Goal: Navigation & Orientation: Find specific page/section

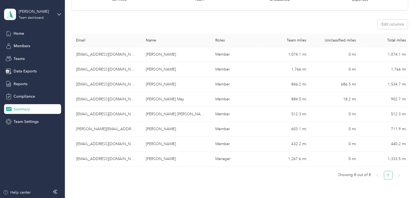
scroll to position [46, 0]
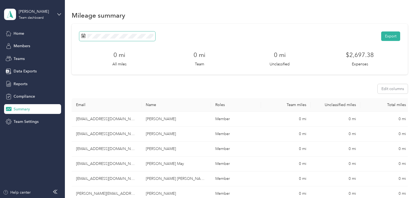
click at [82, 37] on icon at bounding box center [83, 36] width 4 height 4
click at [84, 35] on g at bounding box center [83, 36] width 4 height 4
click at [83, 37] on icon at bounding box center [83, 36] width 4 height 4
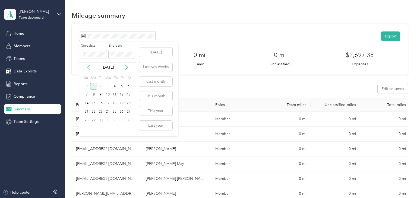
click at [89, 68] on icon at bounding box center [88, 67] width 5 height 5
click at [122, 86] on div "1" at bounding box center [121, 86] width 7 height 7
click at [85, 130] on div "31" at bounding box center [86, 129] width 7 height 7
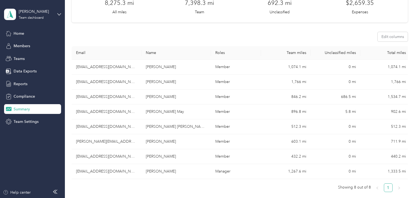
scroll to position [49, 0]
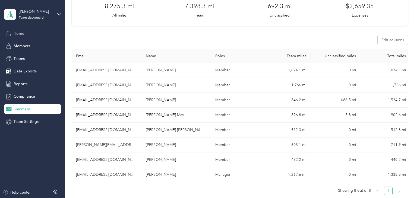
click at [18, 36] on span "Home" at bounding box center [19, 34] width 11 height 6
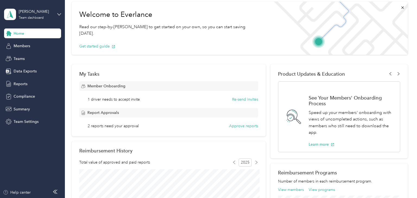
scroll to position [23, 0]
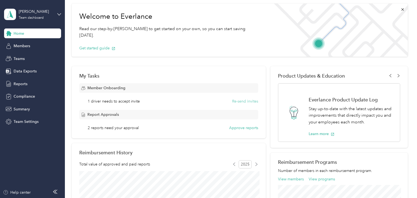
click at [240, 102] on button "Re-send invites" at bounding box center [245, 102] width 26 height 6
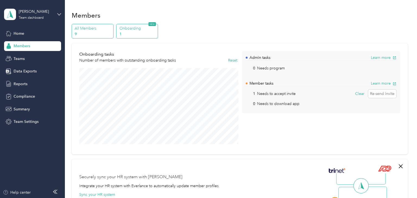
click at [84, 30] on p "All Members" at bounding box center [93, 29] width 37 height 6
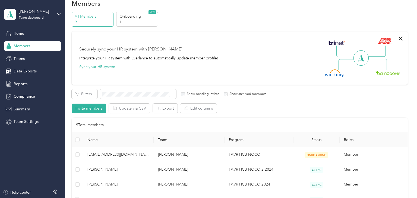
scroll to position [13, 0]
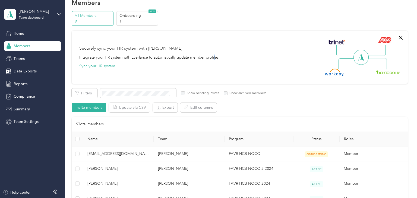
click at [215, 27] on div "All Members 9 Onboarding 1 NEW Securely sync your HR system with Everlance Inte…" at bounding box center [240, 157] width 336 height 292
drag, startPoint x: 195, startPoint y: 15, endPoint x: 191, endPoint y: 21, distance: 6.3
click at [195, 15] on div "All Members 9 Onboarding 1 NEW" at bounding box center [240, 18] width 336 height 15
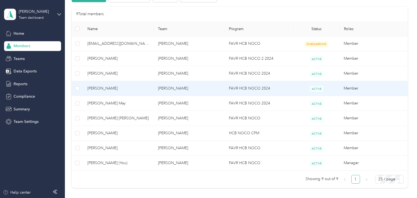
scroll to position [124, 0]
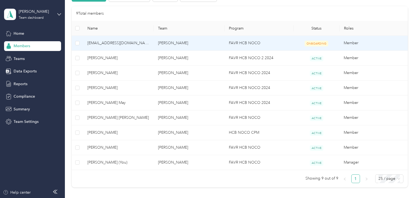
click at [320, 43] on span "ONBOARDING" at bounding box center [317, 44] width 24 height 6
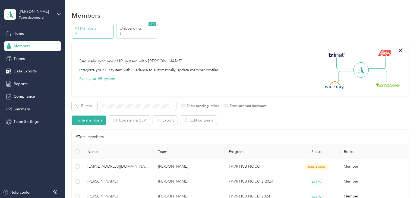
scroll to position [0, 0]
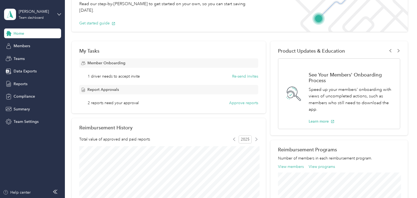
scroll to position [52, 0]
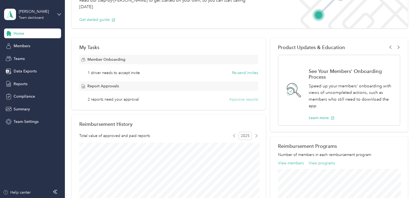
click at [236, 100] on button "Approve reports" at bounding box center [243, 100] width 29 height 6
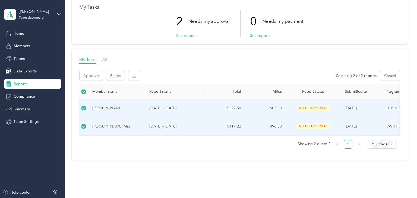
scroll to position [29, 0]
click at [86, 75] on button "Approve" at bounding box center [91, 77] width 23 height 10
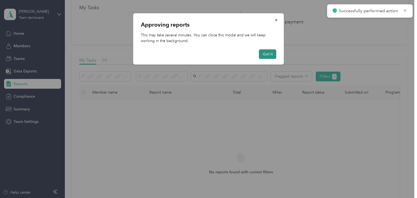
click at [271, 55] on button "Got it" at bounding box center [267, 54] width 17 height 10
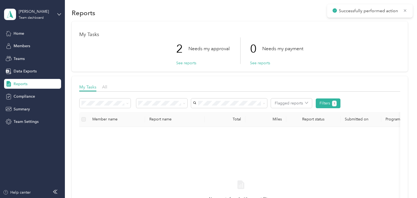
scroll to position [0, 0]
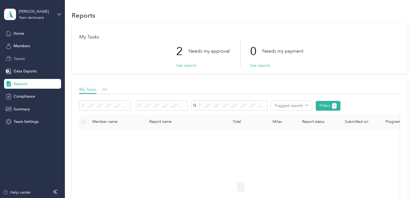
click at [21, 59] on span "Teams" at bounding box center [19, 59] width 11 height 6
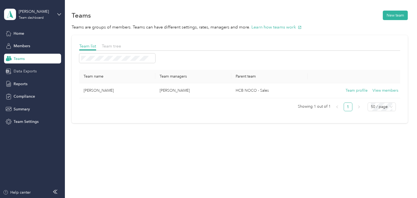
click at [15, 73] on span "Data Exports" at bounding box center [25, 71] width 23 height 6
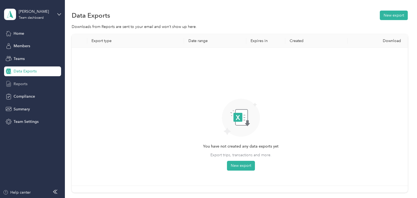
drag, startPoint x: 17, startPoint y: 86, endPoint x: 20, endPoint y: 86, distance: 3.3
click at [17, 86] on span "Reports" at bounding box center [21, 84] width 14 height 6
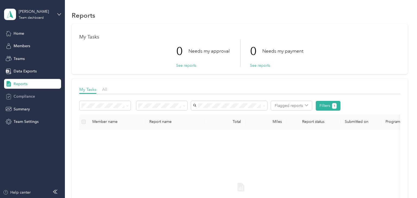
click at [25, 95] on span "Compliance" at bounding box center [24, 97] width 21 height 6
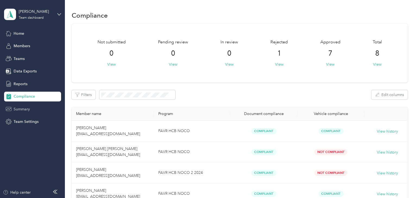
click at [22, 110] on span "Summary" at bounding box center [22, 109] width 16 height 6
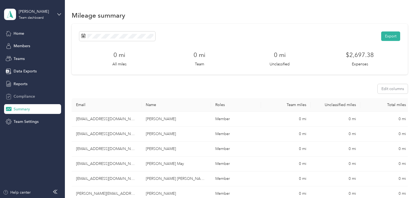
click at [24, 97] on span "Compliance" at bounding box center [24, 97] width 21 height 6
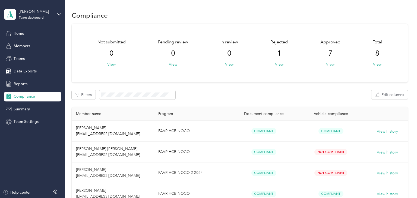
click at [334, 65] on button "View" at bounding box center [330, 65] width 8 height 6
click at [381, 65] on button "View" at bounding box center [377, 65] width 8 height 6
click at [377, 66] on button "View" at bounding box center [377, 65] width 8 height 6
click at [379, 56] on span "8" at bounding box center [377, 53] width 4 height 9
click at [380, 64] on button "View" at bounding box center [377, 65] width 8 height 6
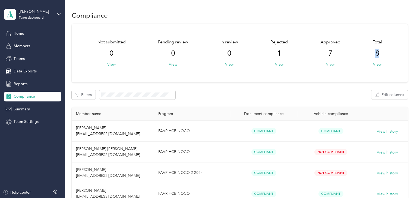
click at [331, 64] on button "View" at bounding box center [330, 65] width 8 height 6
click at [93, 96] on button "Filters 1" at bounding box center [87, 95] width 31 height 10
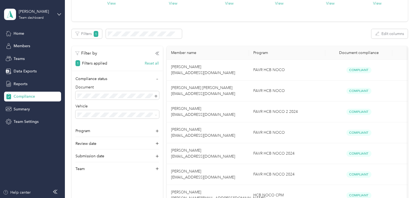
scroll to position [75, 0]
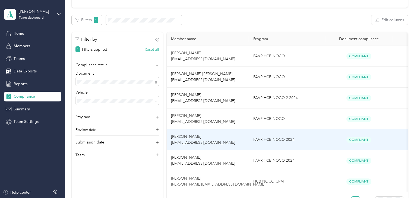
click at [224, 140] on td "[PERSON_NAME] [EMAIL_ADDRESS][DOMAIN_NAME]" at bounding box center [208, 140] width 82 height 21
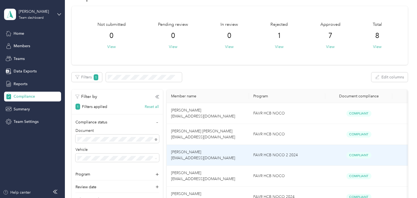
scroll to position [17, 0]
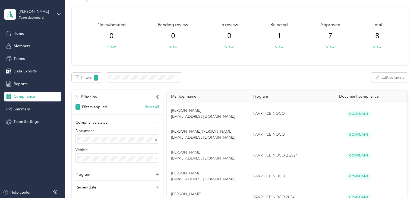
click at [201, 59] on div "Not submitted 0 View Pending review 0 View In review 0 View Rejected 1 View App…" at bounding box center [240, 36] width 336 height 59
click at [280, 48] on button "View" at bounding box center [279, 47] width 8 height 6
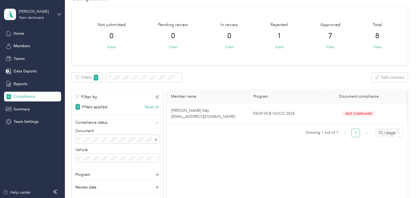
click at [293, 80] on div "Filters 1 Edit columns" at bounding box center [240, 78] width 336 height 10
click at [85, 80] on button "Filters 1" at bounding box center [87, 78] width 31 height 10
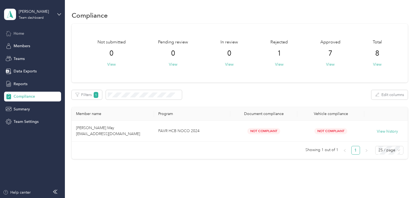
click at [25, 33] on div "Home" at bounding box center [32, 34] width 57 height 10
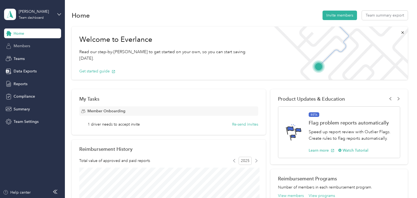
click at [30, 45] on div "Members" at bounding box center [32, 46] width 57 height 10
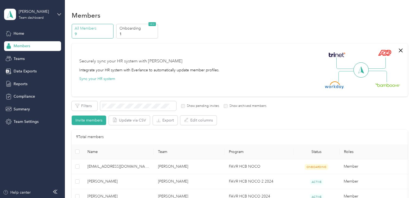
click at [39, 20] on div "[PERSON_NAME] Team dashboard" at bounding box center [32, 14] width 57 height 19
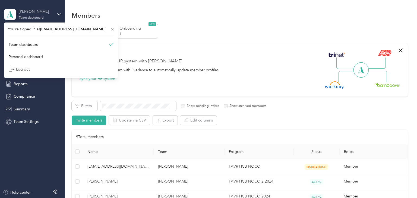
click at [40, 14] on div "[PERSON_NAME]" at bounding box center [36, 12] width 34 height 6
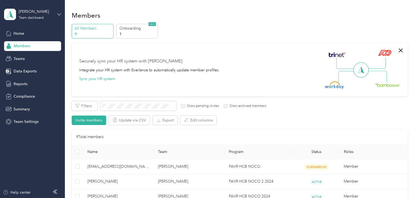
click at [58, 14] on icon at bounding box center [59, 14] width 3 height 2
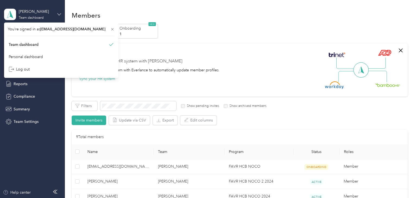
click at [58, 15] on icon at bounding box center [59, 14] width 4 height 4
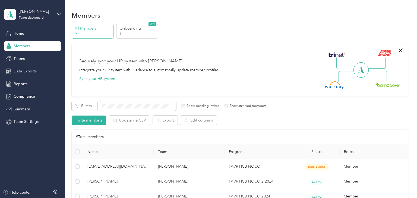
click at [30, 70] on span "Data Exports" at bounding box center [25, 71] width 23 height 6
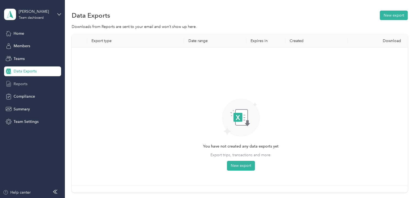
click at [22, 84] on span "Reports" at bounding box center [21, 84] width 14 height 6
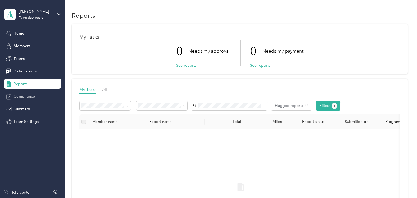
click at [25, 97] on span "Compliance" at bounding box center [24, 97] width 21 height 6
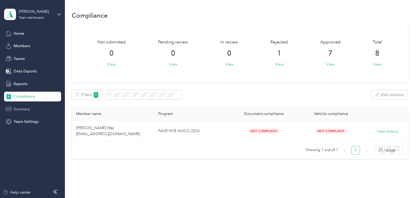
click at [27, 110] on span "Summary" at bounding box center [22, 109] width 16 height 6
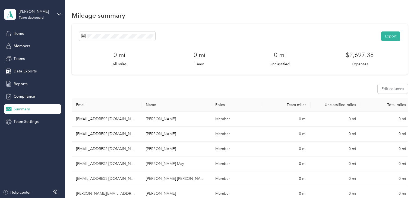
click at [29, 121] on span "Team Settings" at bounding box center [26, 122] width 25 height 6
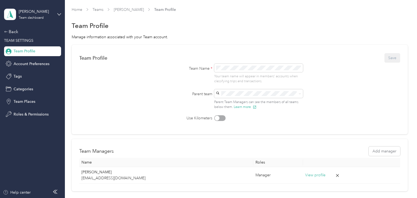
click at [21, 40] on span "TEAM SETTINGS" at bounding box center [18, 40] width 29 height 5
click at [24, 42] on span "TEAM SETTINGS" at bounding box center [18, 40] width 29 height 5
click at [23, 64] on span "Account Preferences" at bounding box center [32, 64] width 36 height 6
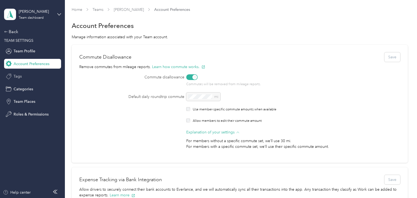
click at [20, 76] on span "Tags" at bounding box center [18, 77] width 8 height 6
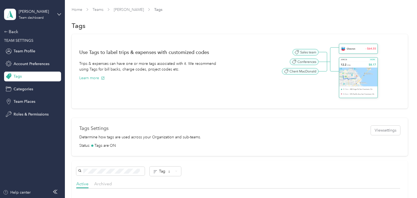
click at [168, 93] on div "Use Tags to label trips & expenses with customized codes Trips & expenses can h…" at bounding box center [154, 71] width 151 height 59
click at [234, 26] on div "Tags" at bounding box center [240, 25] width 336 height 11
click at [27, 51] on span "Team Profile" at bounding box center [25, 51] width 22 height 6
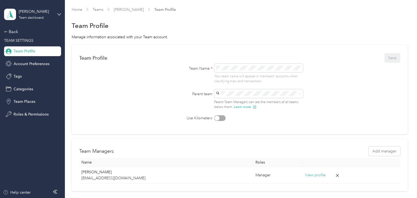
click at [214, 23] on div "Team Profile" at bounding box center [240, 25] width 336 height 11
drag, startPoint x: 333, startPoint y: 13, endPoint x: 336, endPoint y: 10, distance: 4.5
click at [334, 13] on div "Home Teams [PERSON_NAME] Team Profile" at bounding box center [240, 12] width 336 height 11
